Goal: Contribute content: Add original content to the website for others to see

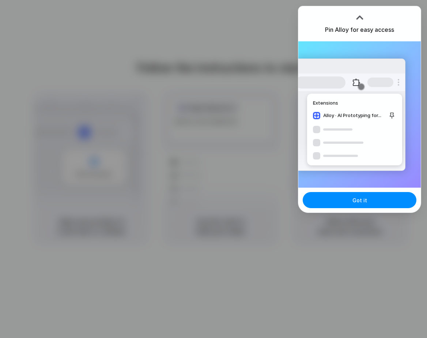
click at [185, 57] on div at bounding box center [213, 169] width 427 height 338
click at [115, 66] on div at bounding box center [213, 169] width 427 height 338
click at [378, 213] on div "Pin Alloy for easy access Extensions Alloy · AI Prototyping for... Got it" at bounding box center [359, 109] width 123 height 207
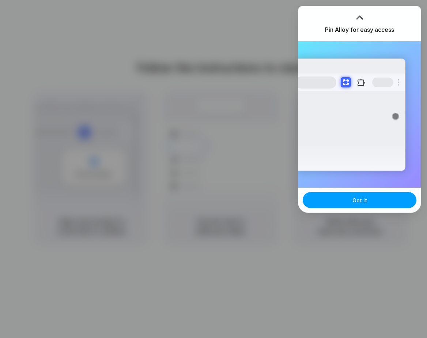
click at [356, 202] on span "Got it" at bounding box center [359, 200] width 15 height 8
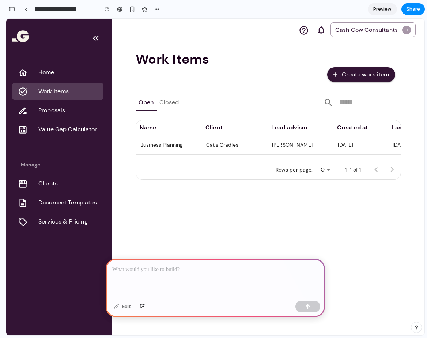
click at [368, 75] on button "Create work item" at bounding box center [361, 74] width 68 height 15
click at [11, 13] on button "button" at bounding box center [12, 9] width 12 height 12
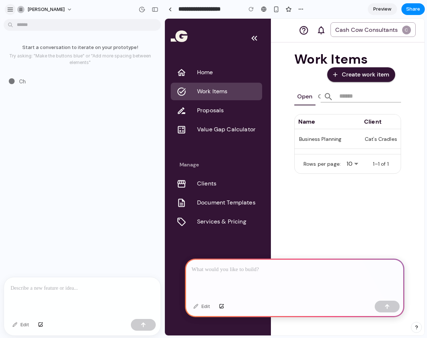
click at [11, 13] on button "button" at bounding box center [10, 9] width 11 height 11
click at [170, 9] on div at bounding box center [169, 9] width 3 height 4
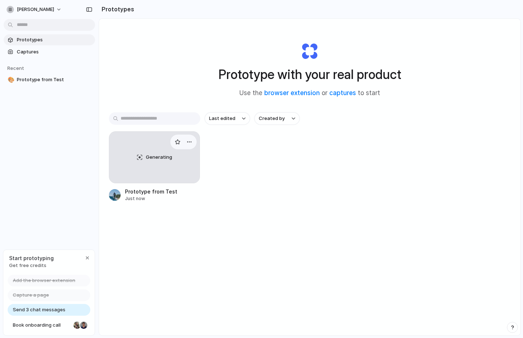
click at [159, 152] on div "Generating" at bounding box center [154, 157] width 91 height 51
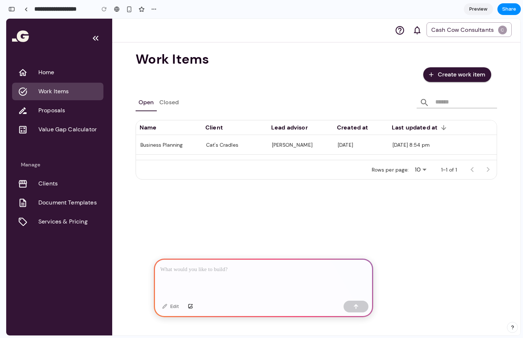
click at [200, 269] on p at bounding box center [263, 269] width 206 height 9
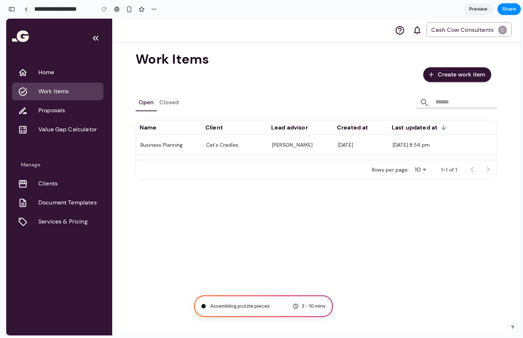
type input "**********"
